Goal: Use online tool/utility: Utilize a website feature to perform a specific function

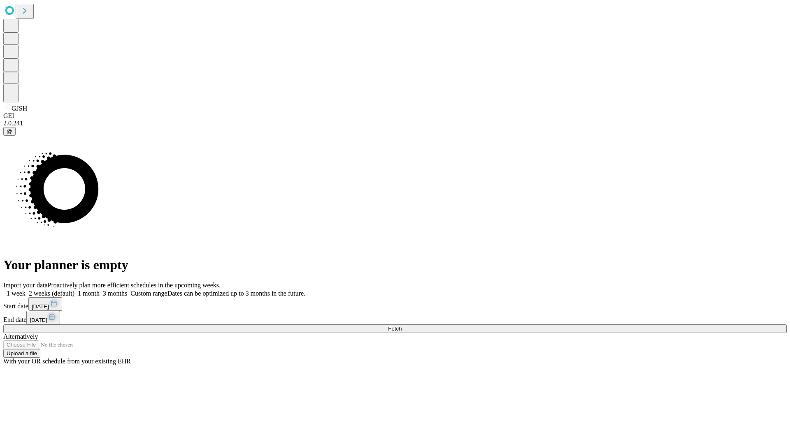
click at [401, 326] on span "Fetch" at bounding box center [395, 329] width 14 height 6
